Goal: Use online tool/utility: Use online tool/utility

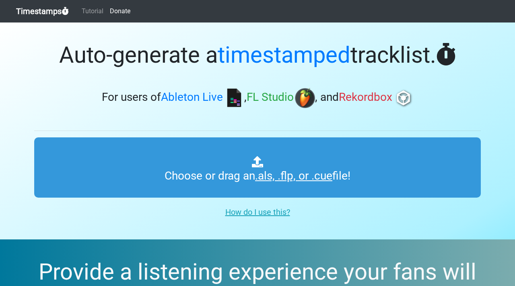
click at [254, 159] on input "Choose or drag an .als, .flp, or .cue file!" at bounding box center [257, 168] width 446 height 60
type input "C:\fakepath\CURSO VIRTUAL DON GU.als"
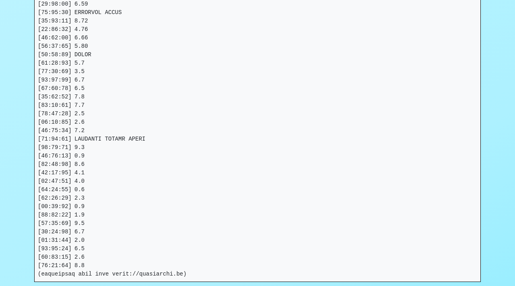
scroll to position [2111, 0]
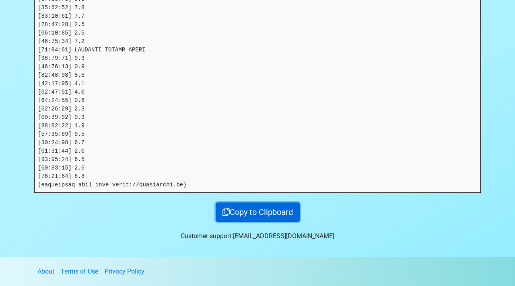
click at [246, 208] on button "Copy to Clipboard" at bounding box center [258, 212] width 84 height 19
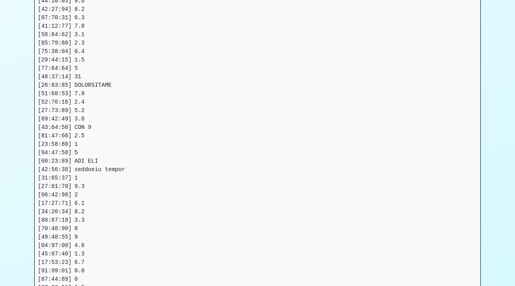
scroll to position [0, 0]
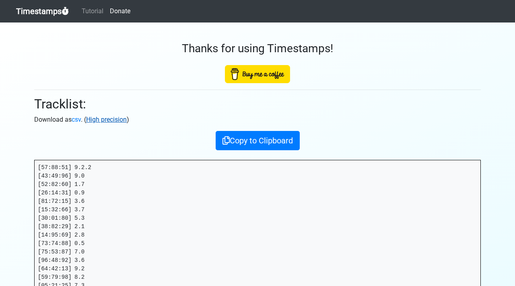
click at [97, 121] on link "High precision" at bounding box center [106, 120] width 41 height 8
